Goal: Information Seeking & Learning: Learn about a topic

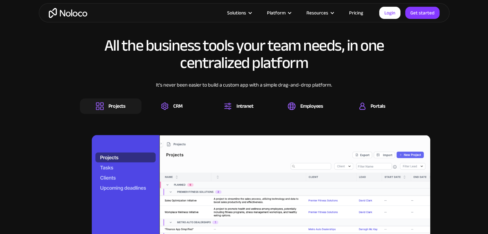
scroll to position [608, 0]
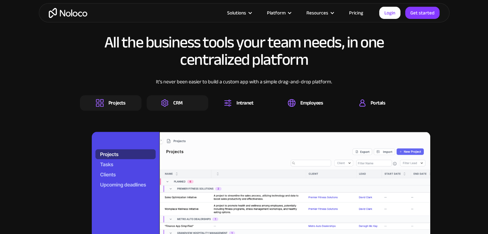
click at [190, 104] on div "CRM" at bounding box center [178, 102] width 62 height 15
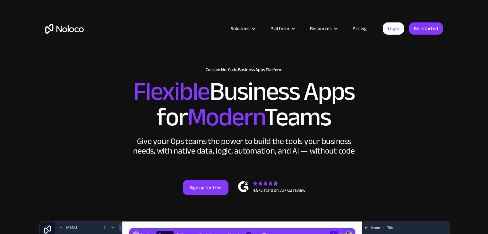
scroll to position [0, 0]
click at [400, 27] on link "Login" at bounding box center [393, 28] width 21 height 12
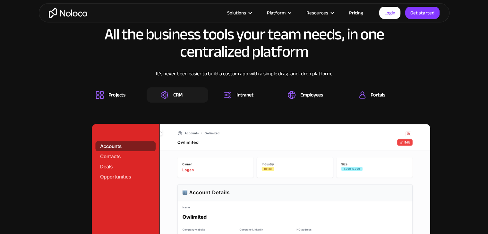
scroll to position [612, 0]
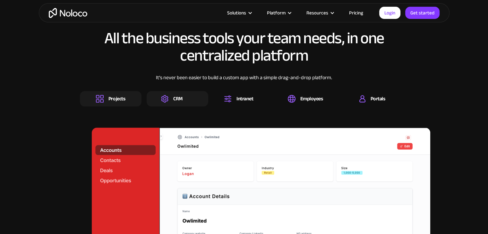
click at [124, 101] on div "Projects" at bounding box center [116, 98] width 17 height 7
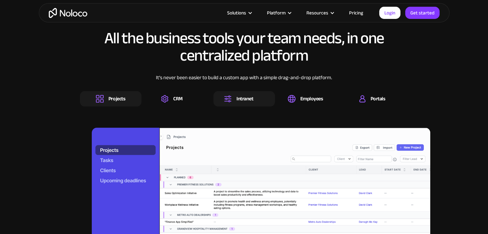
click at [228, 102] on img at bounding box center [228, 99] width 8 height 8
click at [312, 97] on div "Employees" at bounding box center [311, 98] width 23 height 7
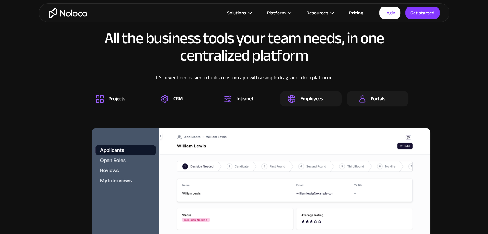
click at [363, 97] on img at bounding box center [362, 99] width 7 height 8
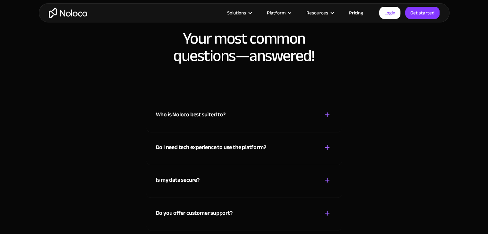
scroll to position [3453, 0]
click at [229, 117] on div "Who is Noloco best suited to? + -" at bounding box center [244, 111] width 177 height 23
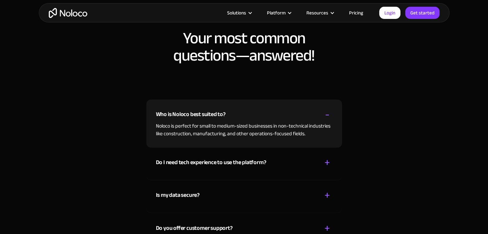
click at [229, 186] on div "Is my data secure? + -" at bounding box center [244, 191] width 177 height 23
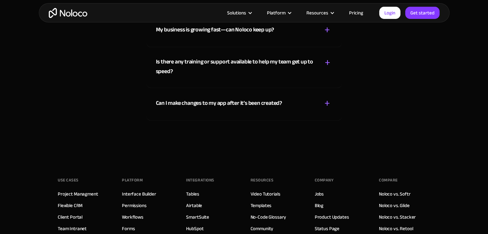
scroll to position [3701, 0]
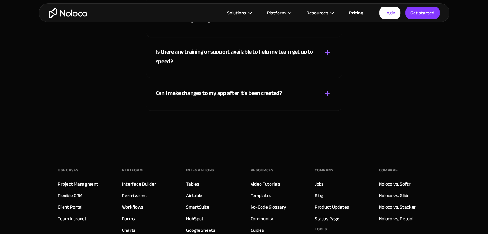
click at [227, 60] on div "Is there any training or support available to help my team get up to speed?" at bounding box center [236, 56] width 160 height 19
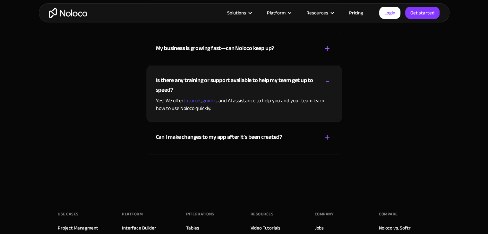
scroll to position [3646, 0]
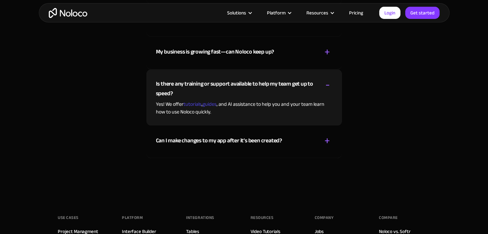
click at [227, 60] on div "My business is growing fast—can Noloco keep up? + - Definitely! Noloco makes it…" at bounding box center [244, 53] width 196 height 33
